Goal: Navigation & Orientation: Understand site structure

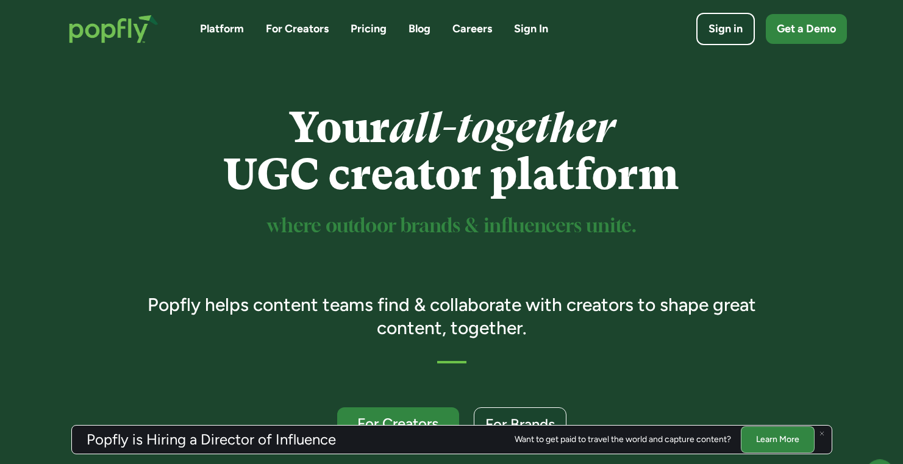
scroll to position [24, 0]
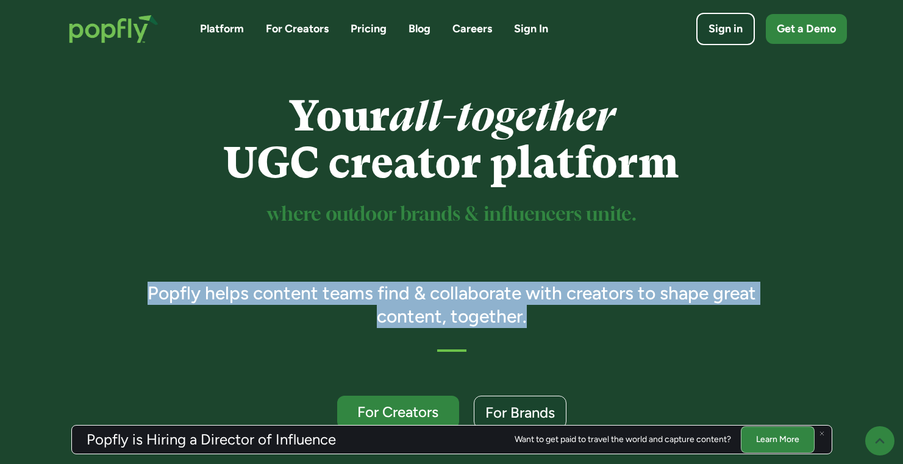
drag, startPoint x: 132, startPoint y: 289, endPoint x: 548, endPoint y: 328, distance: 417.7
click at [548, 328] on div "Your all-together UGC creator platform where outdoor brands & influencers unite…" at bounding box center [451, 261] width 643 height 336
copy h3 "Popfly helps content teams find & collaborate with creators to shape great cont…"
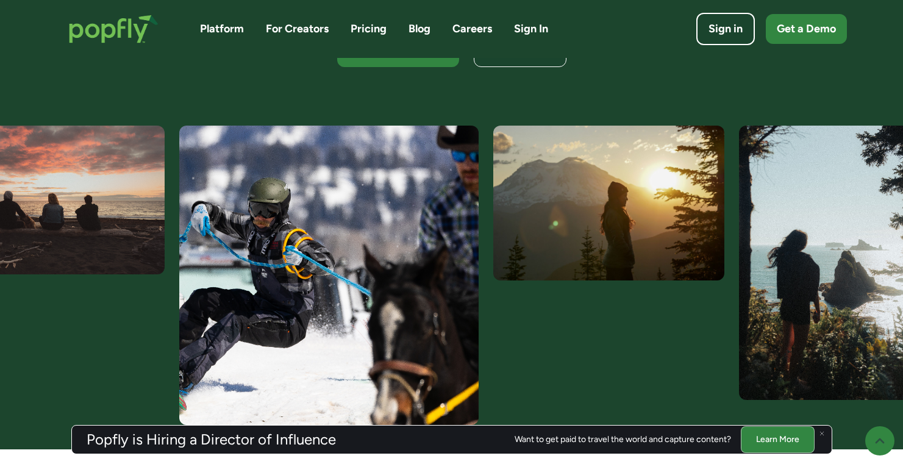
scroll to position [388, 0]
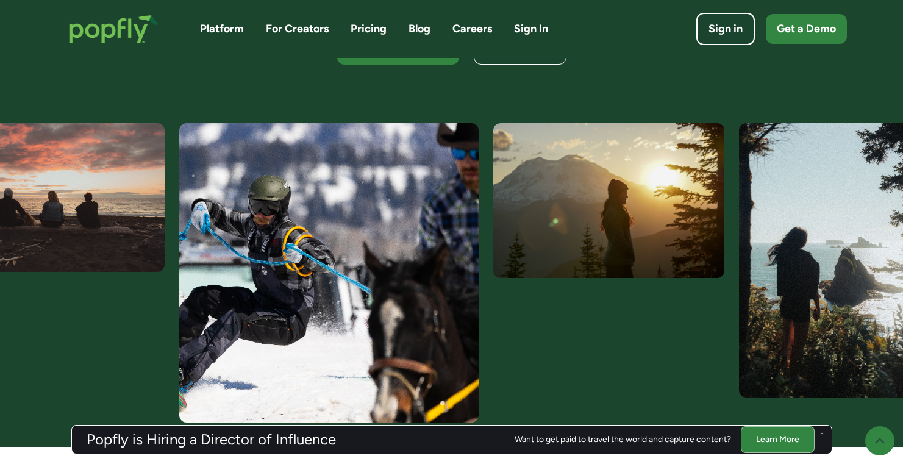
click at [367, 31] on link "Pricing" at bounding box center [369, 28] width 36 height 15
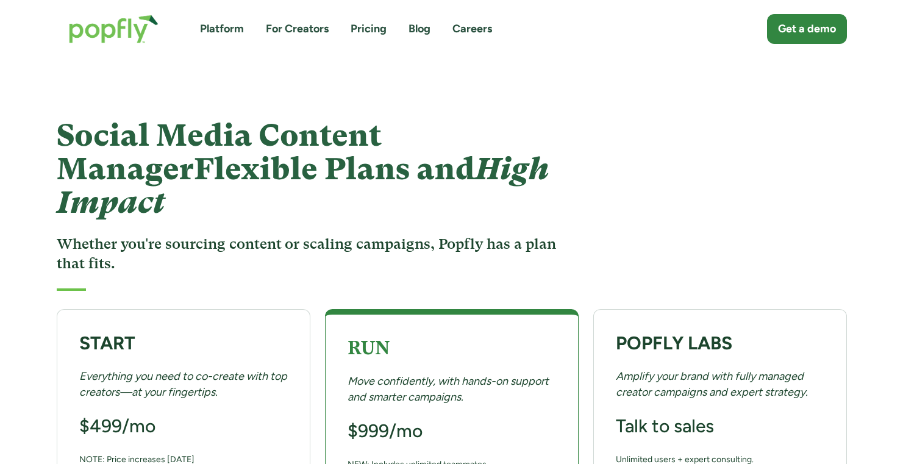
click at [216, 30] on link "Platform" at bounding box center [222, 28] width 44 height 15
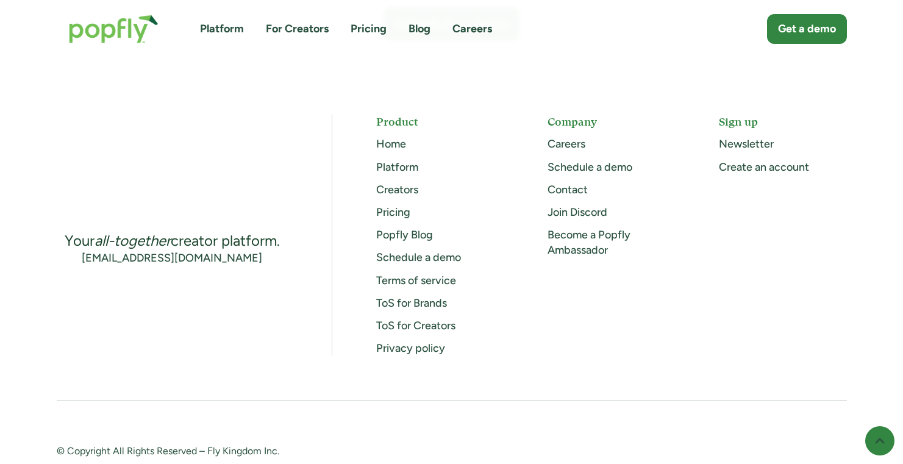
scroll to position [3424, 0]
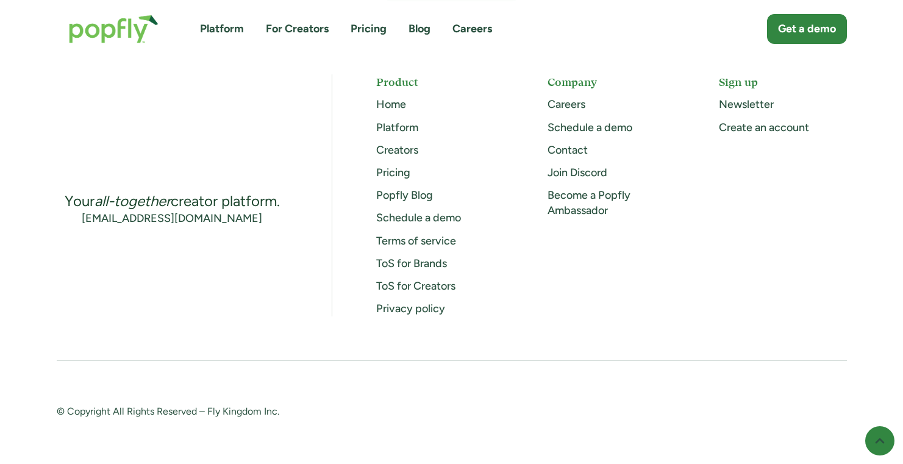
click at [573, 106] on link "Careers" at bounding box center [567, 104] width 38 height 13
